Goal: Transaction & Acquisition: Purchase product/service

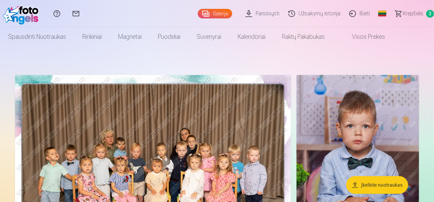
click at [245, 10] on link "Parsisiųsti" at bounding box center [263, 13] width 43 height 27
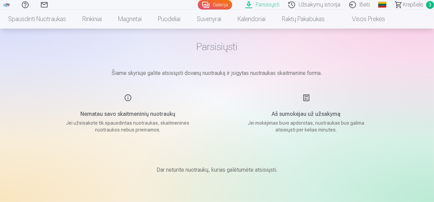
scroll to position [23, 0]
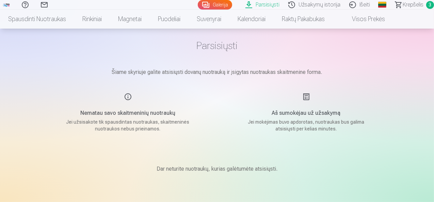
click at [198, 6] on link "Galerija" at bounding box center [215, 5] width 34 height 10
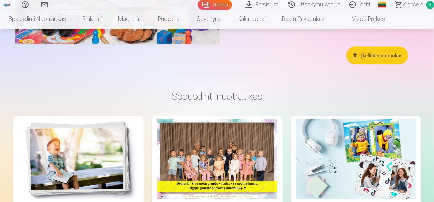
scroll to position [803, 0]
click at [243, 3] on link "Parsisiųsti" at bounding box center [263, 5] width 43 height 10
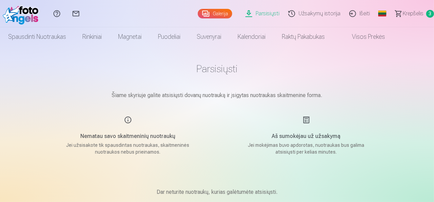
click at [198, 12] on link "Galerija" at bounding box center [215, 14] width 34 height 10
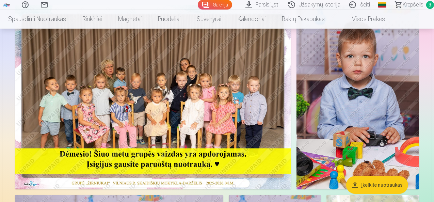
scroll to position [70, 0]
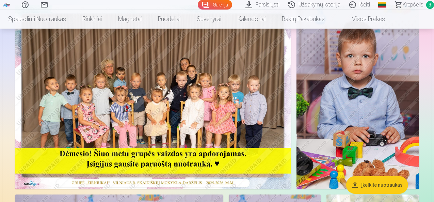
click at [68, 91] on img at bounding box center [153, 97] width 276 height 184
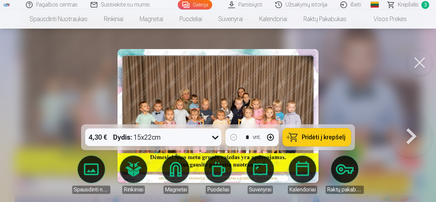
click at [413, 63] on button at bounding box center [419, 62] width 27 height 27
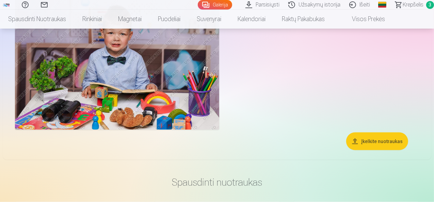
scroll to position [717, 0]
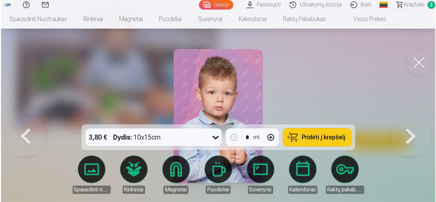
scroll to position [719, 0]
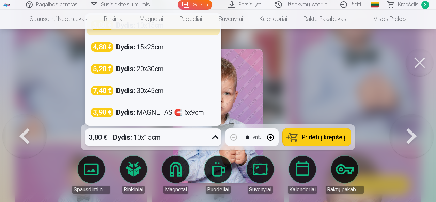
click at [221, 135] on div at bounding box center [215, 137] width 13 height 18
click at [431, 63] on button at bounding box center [419, 62] width 27 height 27
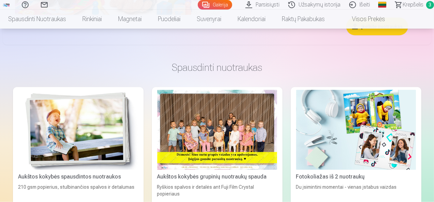
scroll to position [832, 0]
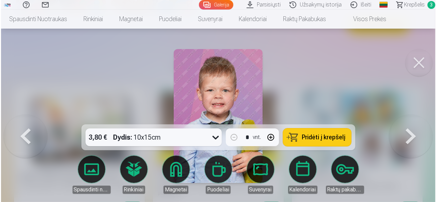
scroll to position [835, 0]
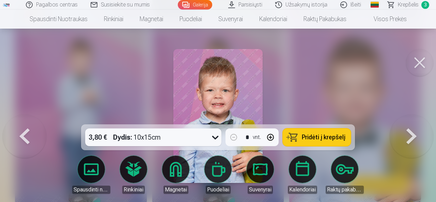
click at [226, 177] on link "Puodeliai" at bounding box center [218, 175] width 38 height 38
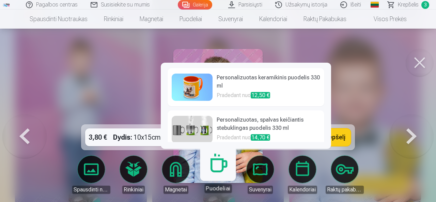
click at [298, 87] on h6 "Personalizuotas keramikinis puodelis 330 ml" at bounding box center [267, 83] width 103 height 18
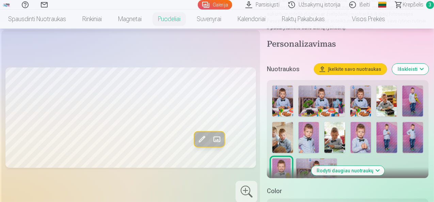
scroll to position [145, 0]
click at [199, 145] on span at bounding box center [202, 139] width 11 height 11
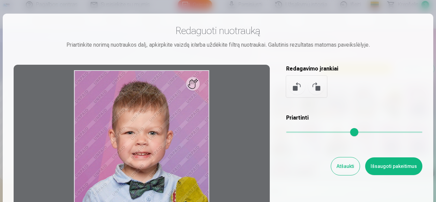
click at [410, 170] on button "Išsaugoti pakeitimus" at bounding box center [393, 166] width 57 height 18
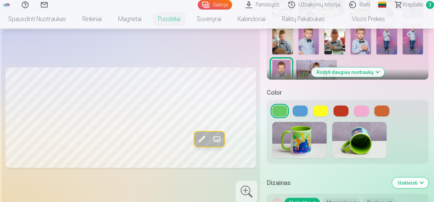
scroll to position [244, 0]
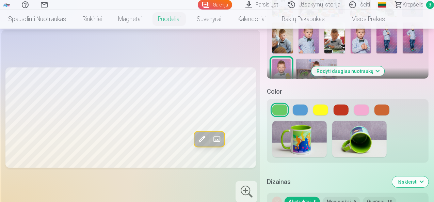
click at [306, 112] on button at bounding box center [300, 109] width 15 height 11
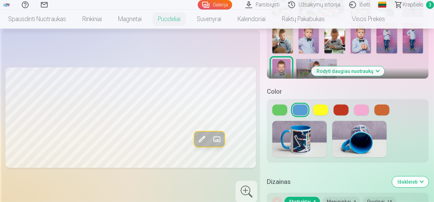
click at [346, 111] on button at bounding box center [341, 109] width 15 height 11
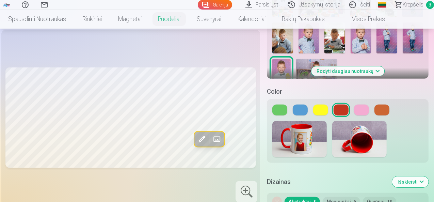
click at [365, 114] on button at bounding box center [361, 109] width 15 height 11
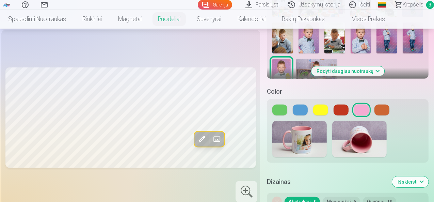
click at [299, 113] on button at bounding box center [300, 109] width 15 height 11
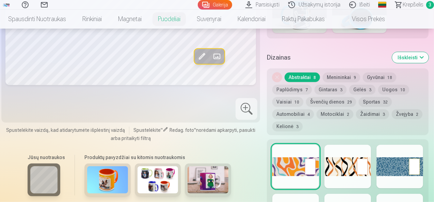
scroll to position [363, 0]
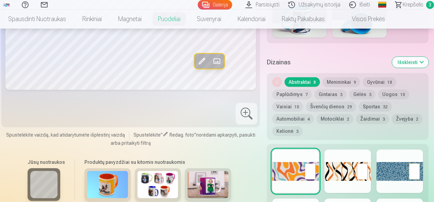
click at [347, 122] on button "Motociklai 2" at bounding box center [335, 119] width 37 height 10
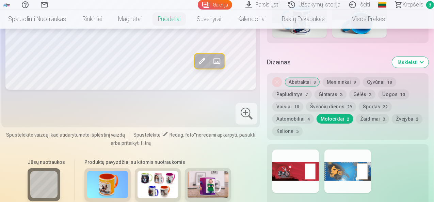
click at [359, 179] on div at bounding box center [347, 171] width 47 height 44
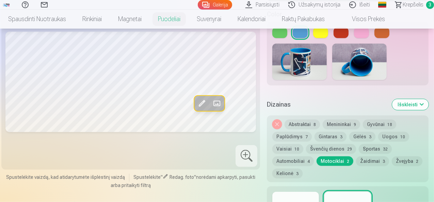
scroll to position [322, 0]
click at [379, 126] on button "Gyvūnai 18" at bounding box center [379, 124] width 33 height 10
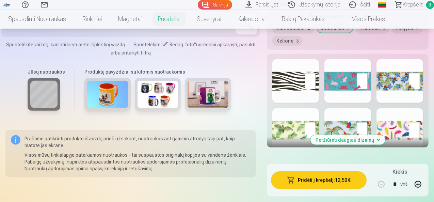
scroll to position [454, 0]
click at [410, 131] on div at bounding box center [399, 130] width 47 height 44
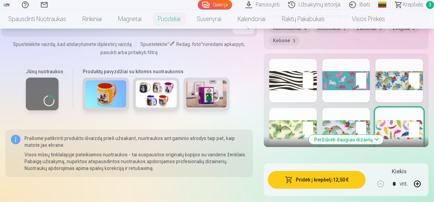
click at [374, 143] on button "Peržiūrėti daugiau dizainų" at bounding box center [346, 140] width 75 height 10
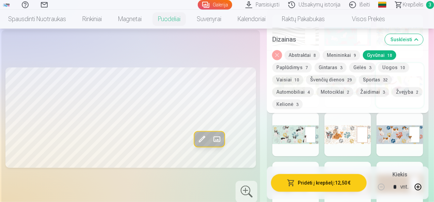
scroll to position [494, 0]
click at [359, 143] on div at bounding box center [347, 135] width 47 height 44
click at [405, 149] on div at bounding box center [399, 135] width 47 height 44
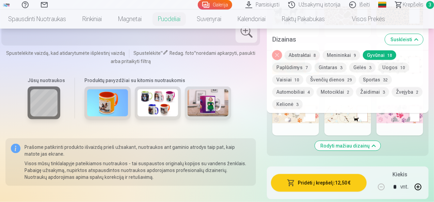
scroll to position [662, 0]
click at [280, 50] on div "Nuimkite dizainą Abstraktai 8 Menininkai 9 Gyvūnai 18 Paplūdimys 7 Gintaras 3 G…" at bounding box center [348, 81] width 162 height 63
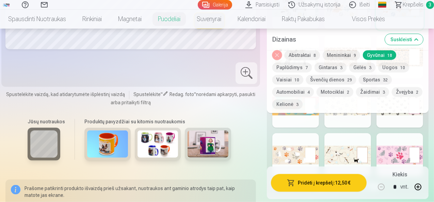
scroll to position [619, 0]
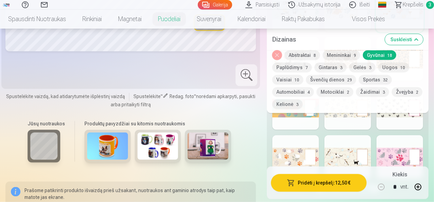
click at [205, 8] on link "Galerija" at bounding box center [215, 5] width 34 height 10
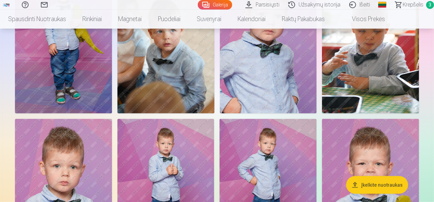
click at [112, 113] on img at bounding box center [63, 40] width 97 height 145
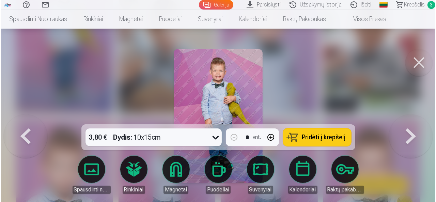
scroll to position [441, 0]
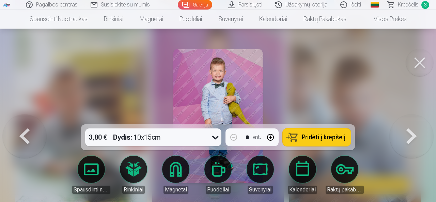
click at [91, 174] on link "Spausdinti nuotraukas" at bounding box center [91, 175] width 38 height 38
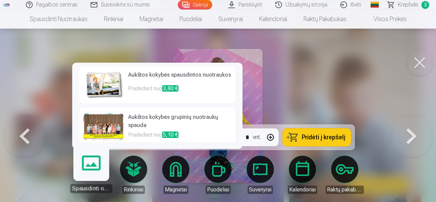
scroll to position [0, 0]
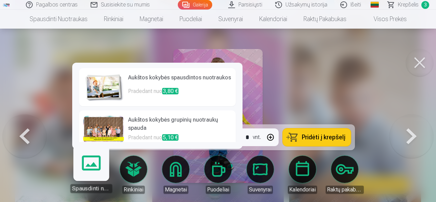
click at [131, 168] on link "Rinkiniai" at bounding box center [133, 175] width 38 height 38
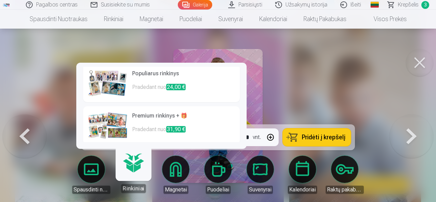
scroll to position [92, 0]
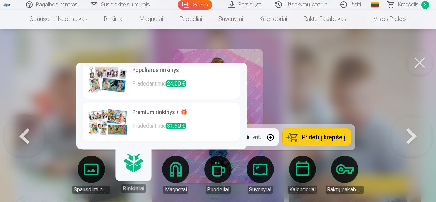
click at [306, 177] on link "Kalendoriai" at bounding box center [302, 175] width 38 height 38
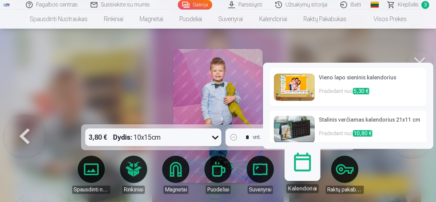
scroll to position [7, 0]
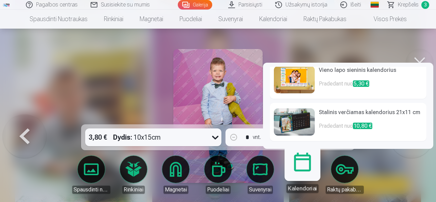
click at [258, 173] on link "Suvenyrai" at bounding box center [260, 175] width 38 height 38
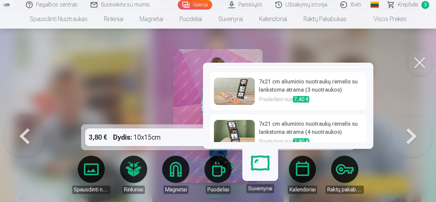
scroll to position [303, 0]
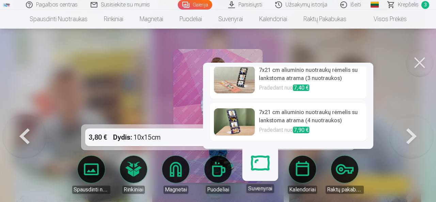
click at [415, 64] on button at bounding box center [419, 62] width 27 height 27
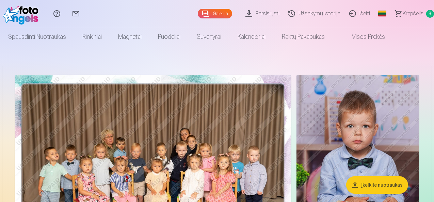
click at [391, 42] on link "Visos prekės" at bounding box center [363, 36] width 60 height 19
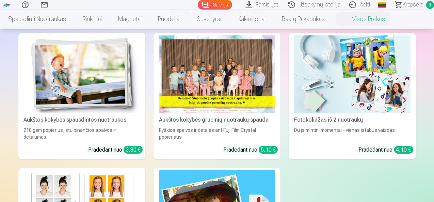
scroll to position [57, 0]
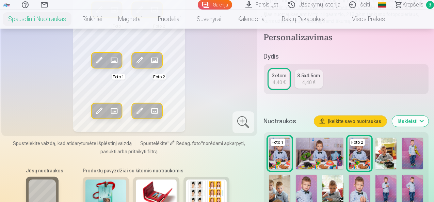
scroll to position [99, 0]
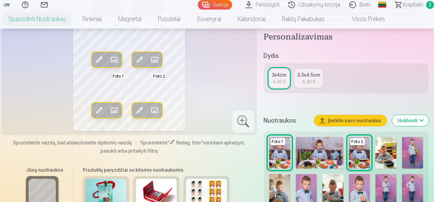
click at [370, 187] on img at bounding box center [359, 190] width 21 height 32
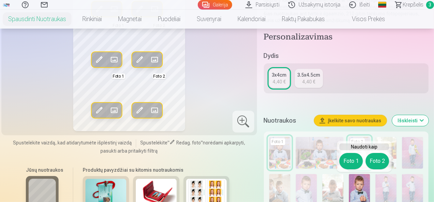
click at [353, 163] on button "Foto 1" at bounding box center [350, 161] width 23 height 16
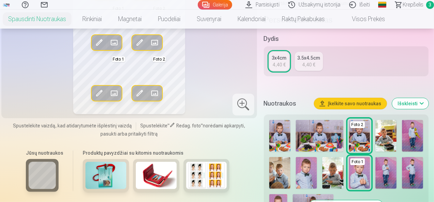
scroll to position [117, 0]
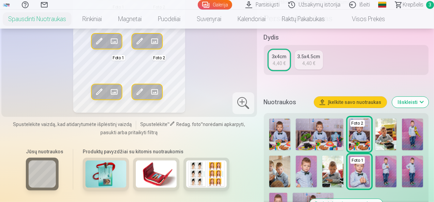
click at [308, 177] on img at bounding box center [306, 172] width 21 height 32
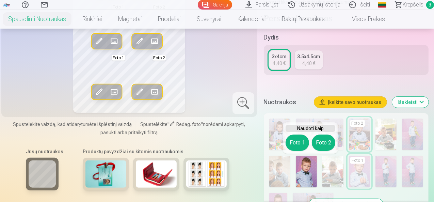
click at [328, 143] on button "Foto 2" at bounding box center [323, 142] width 23 height 16
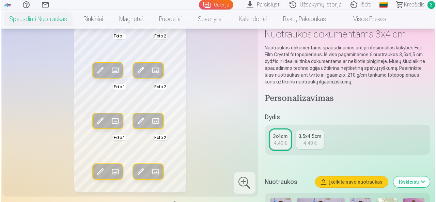
scroll to position [37, 0]
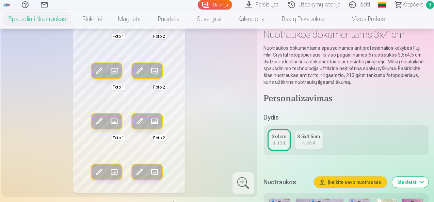
click at [96, 67] on span at bounding box center [99, 70] width 11 height 11
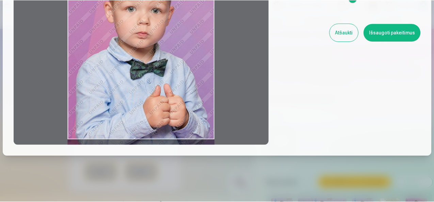
scroll to position [135, 0]
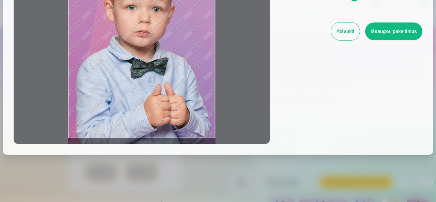
click at [345, 32] on button "Atšaukti" at bounding box center [345, 31] width 29 height 18
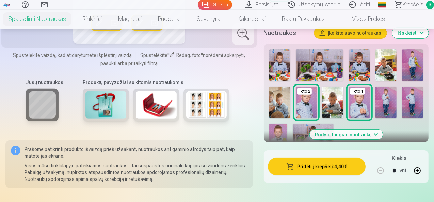
scroll to position [188, 0]
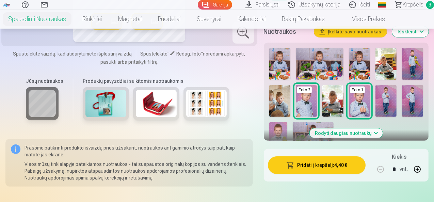
click at [109, 106] on img at bounding box center [105, 103] width 41 height 27
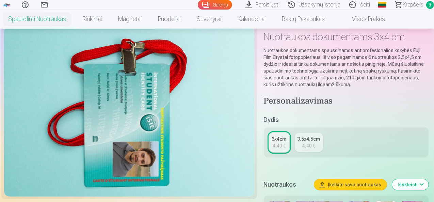
scroll to position [35, 0]
